Goal: Book appointment/travel/reservation

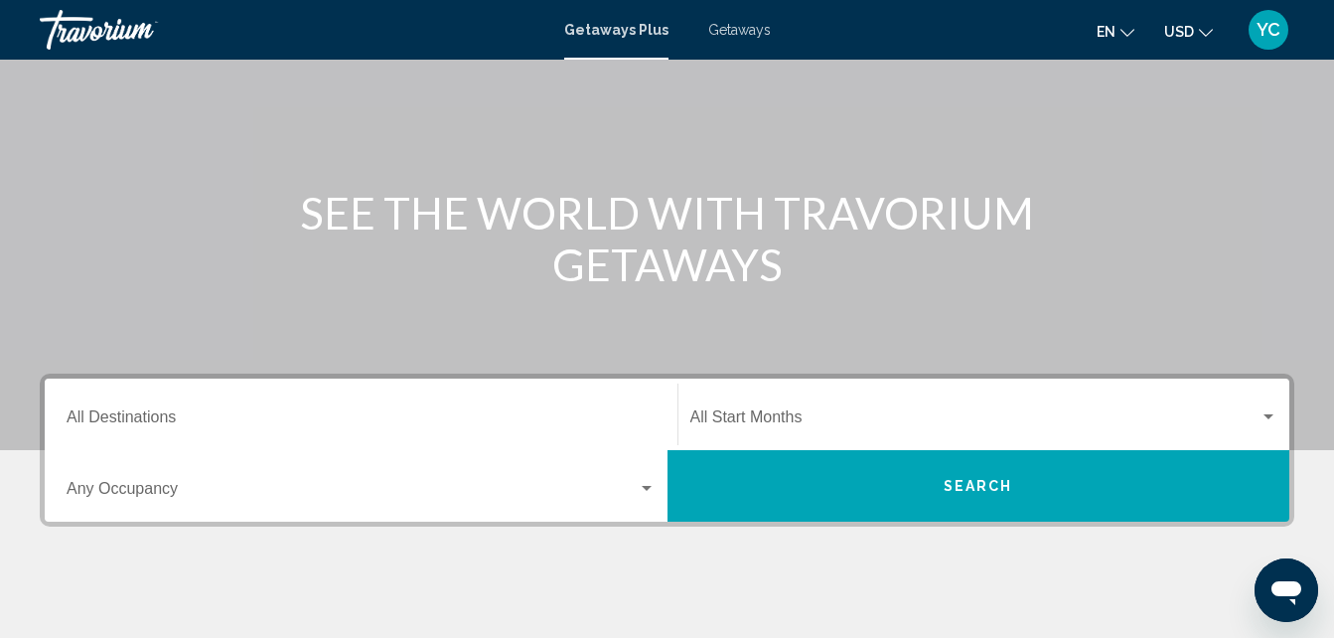
scroll to position [161, 0]
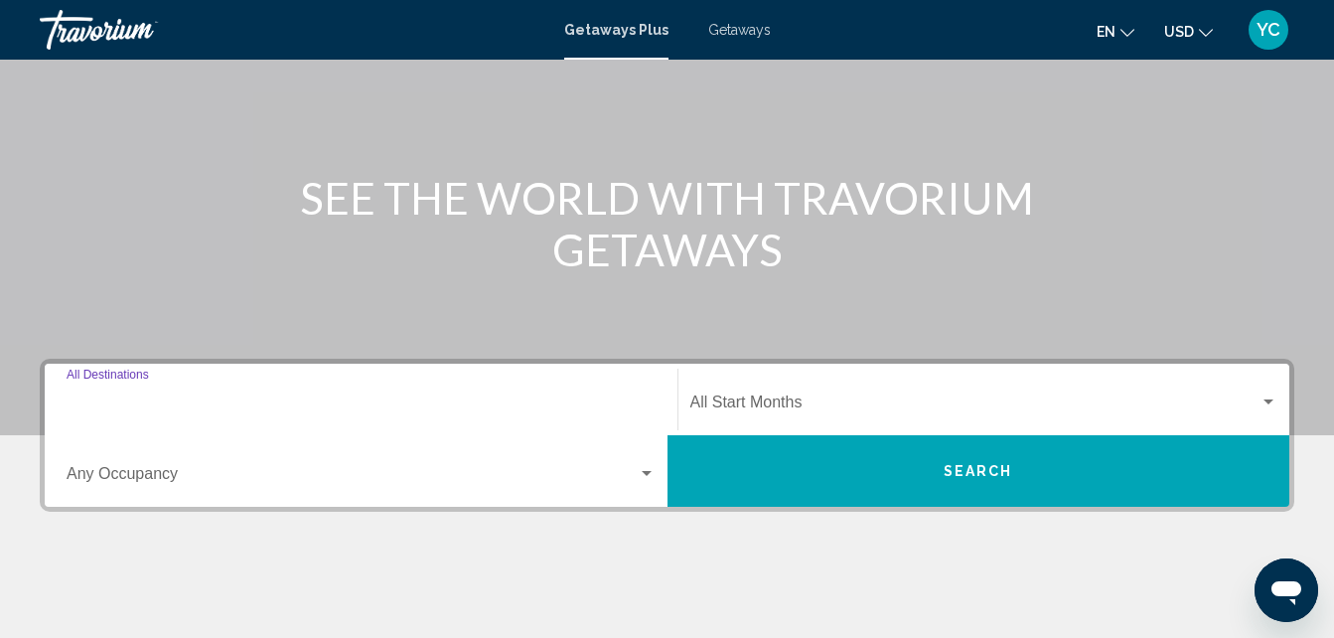
click at [124, 397] on input "Destination All Destinations" at bounding box center [361, 406] width 589 height 18
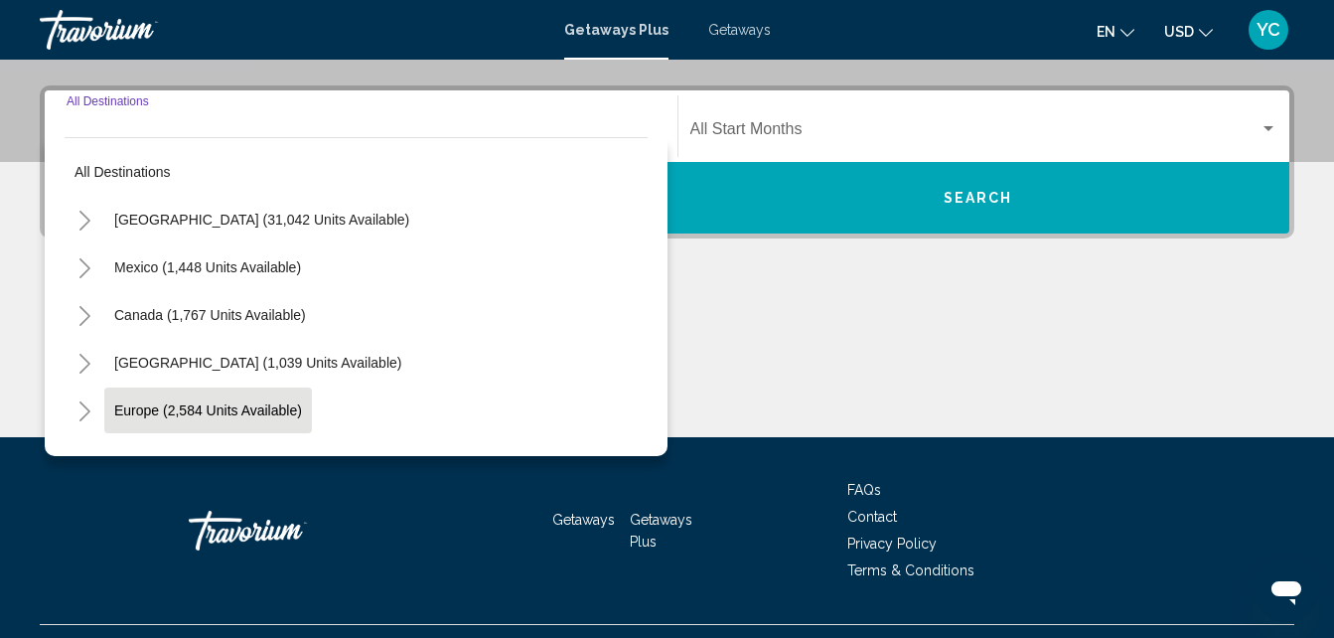
scroll to position [455, 0]
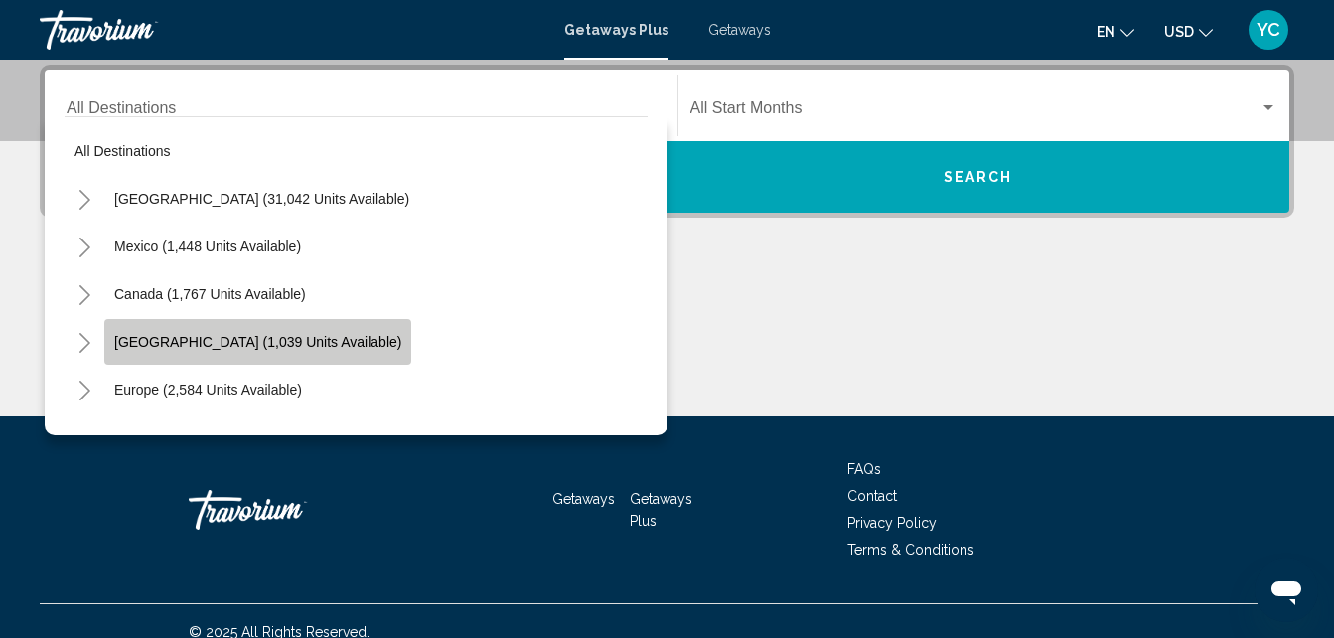
click at [143, 347] on span "[GEOGRAPHIC_DATA] (1,039 units available)" at bounding box center [257, 342] width 287 height 16
type input "**********"
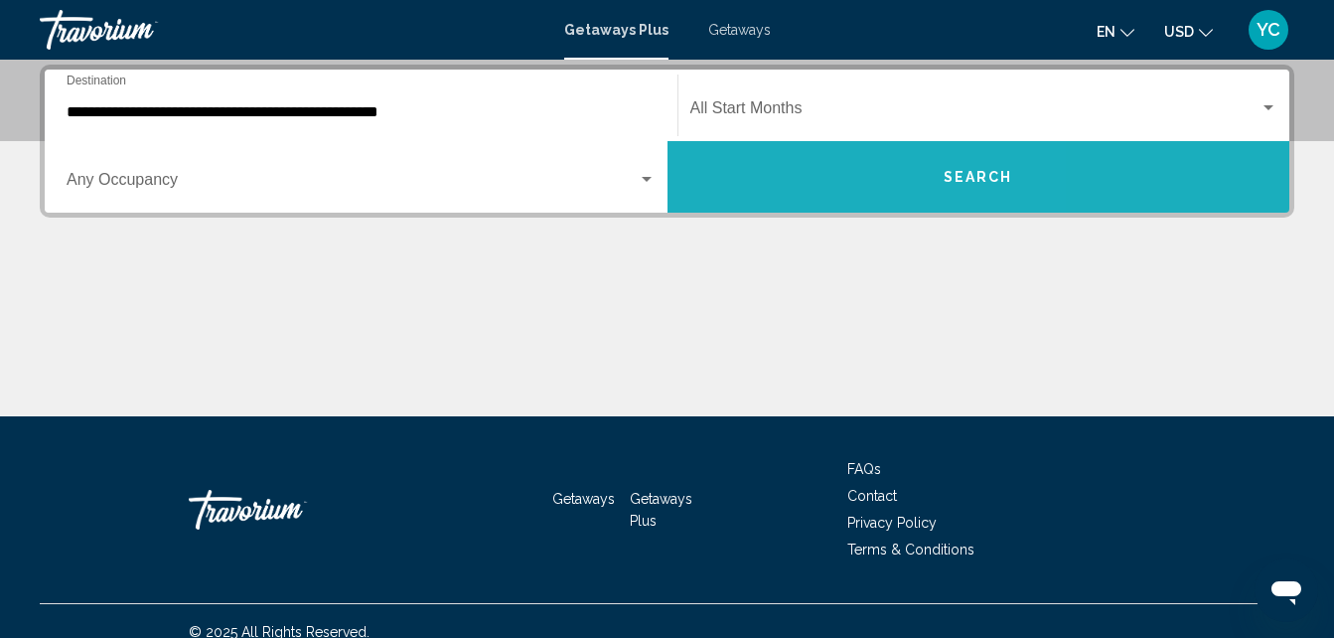
click at [800, 171] on button "Search" at bounding box center [978, 177] width 623 height 72
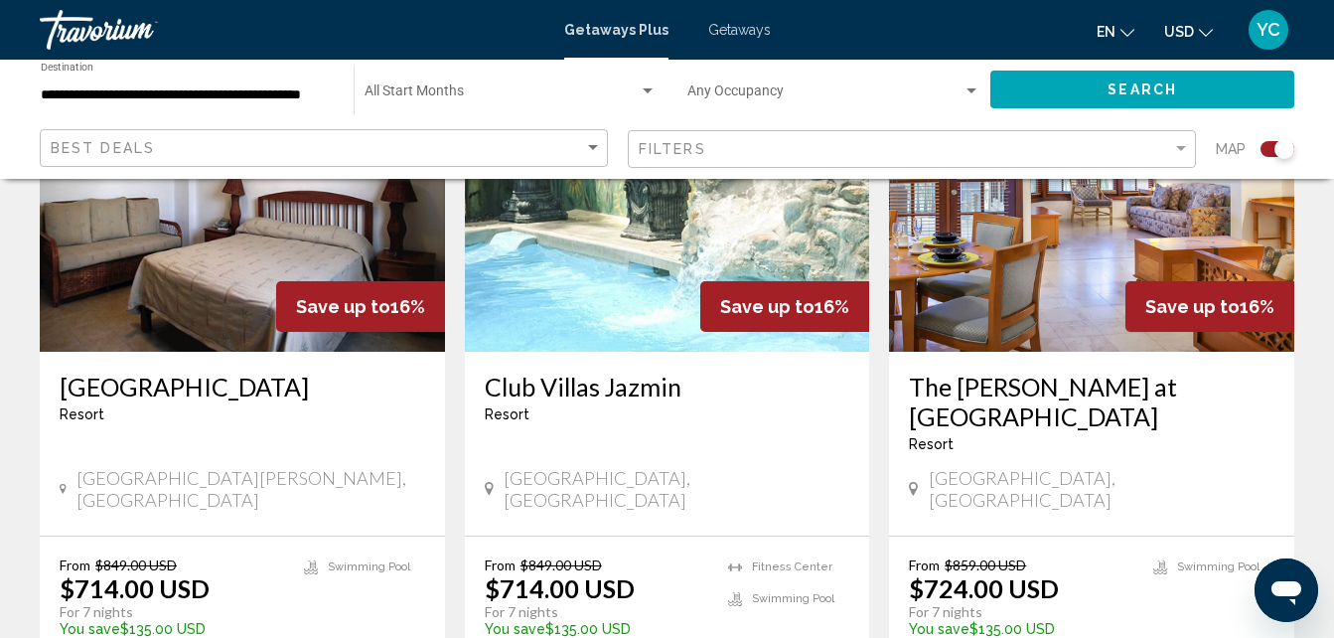
scroll to position [3041, 0]
